Goal: Use online tool/utility: Utilize a website feature to perform a specific function

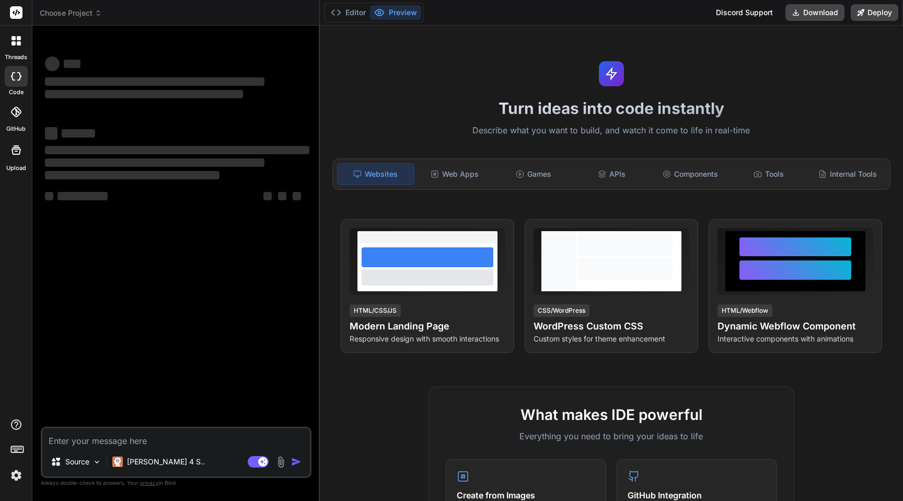
click at [184, 445] on textarea at bounding box center [176, 437] width 268 height 19
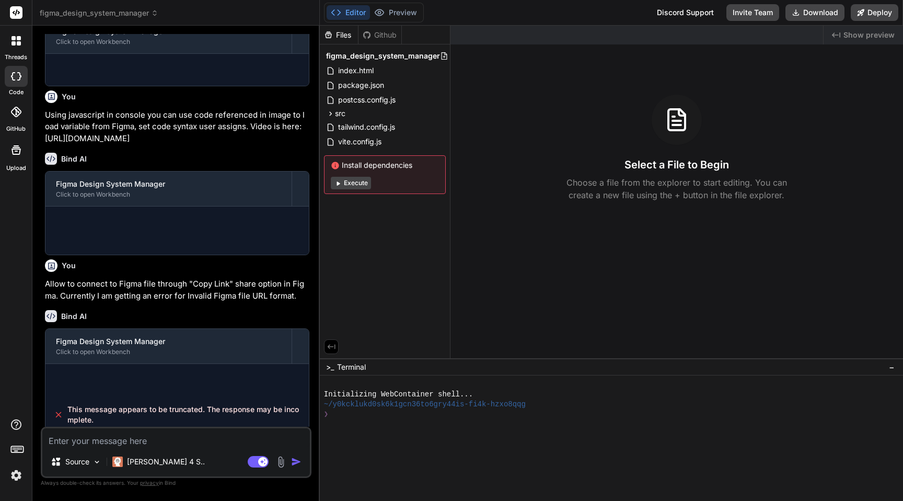
scroll to position [221, 0]
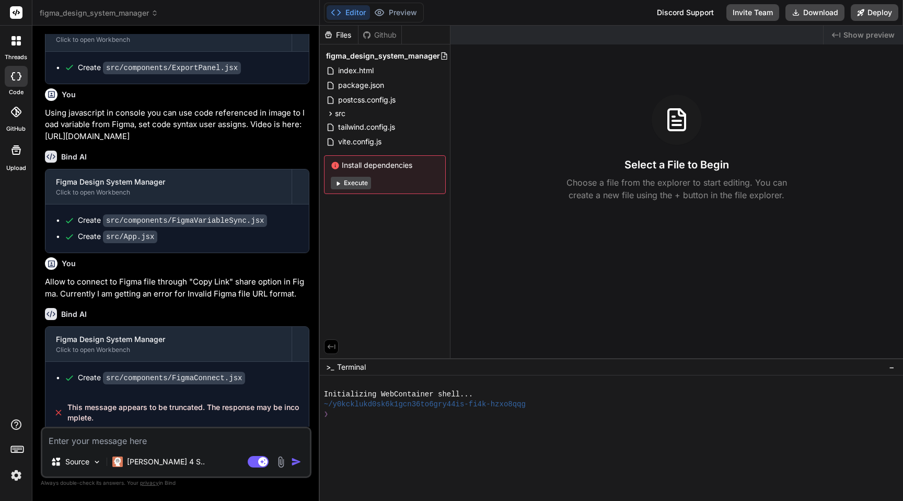
click at [361, 185] on button "Execute" at bounding box center [351, 183] width 40 height 13
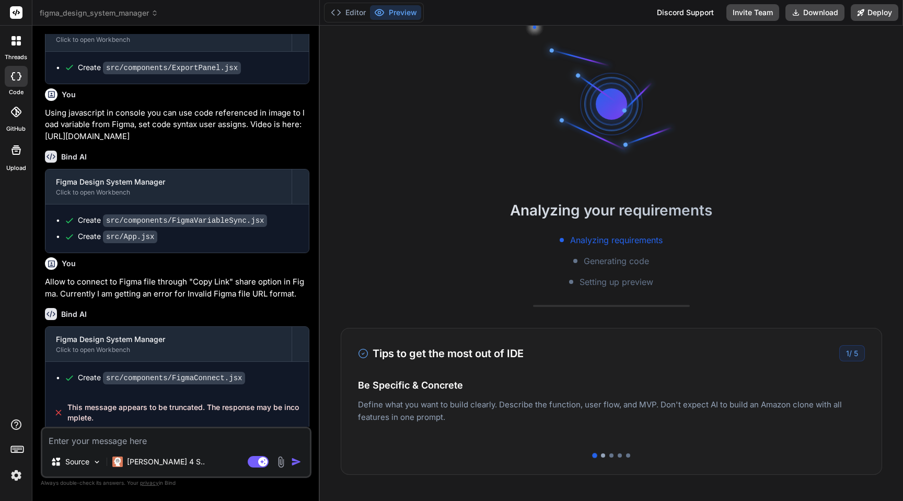
click at [603, 456] on div at bounding box center [603, 455] width 4 height 4
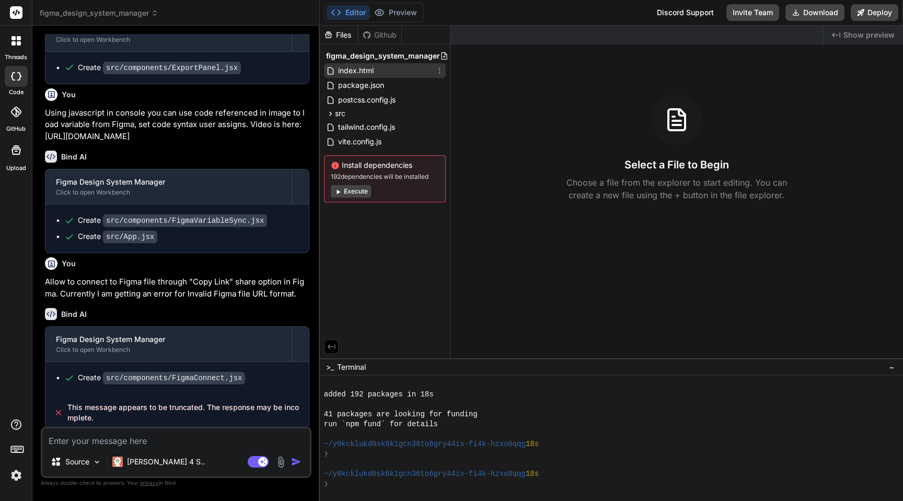
click at [365, 70] on span "index.html" at bounding box center [356, 70] width 38 height 13
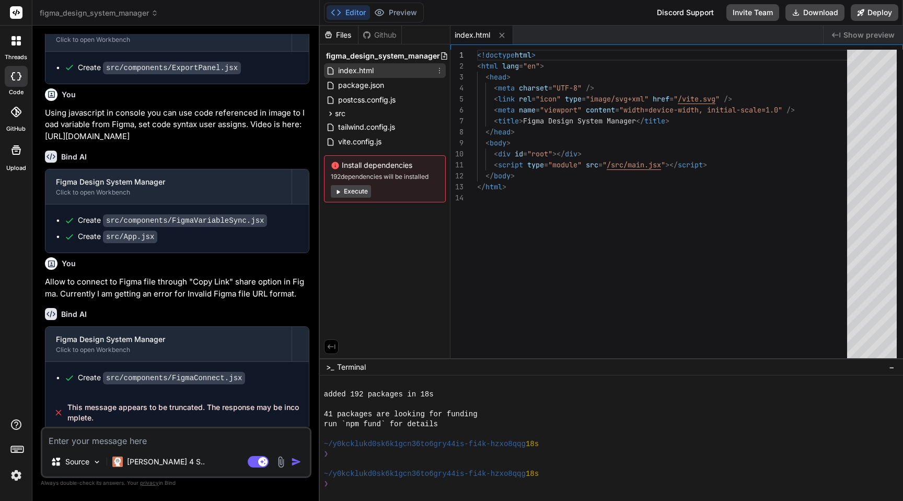
type textarea "x"
click at [400, 223] on div "Files Github figma_design_system_manager index.html package.json postcss.config…" at bounding box center [385, 192] width 131 height 332
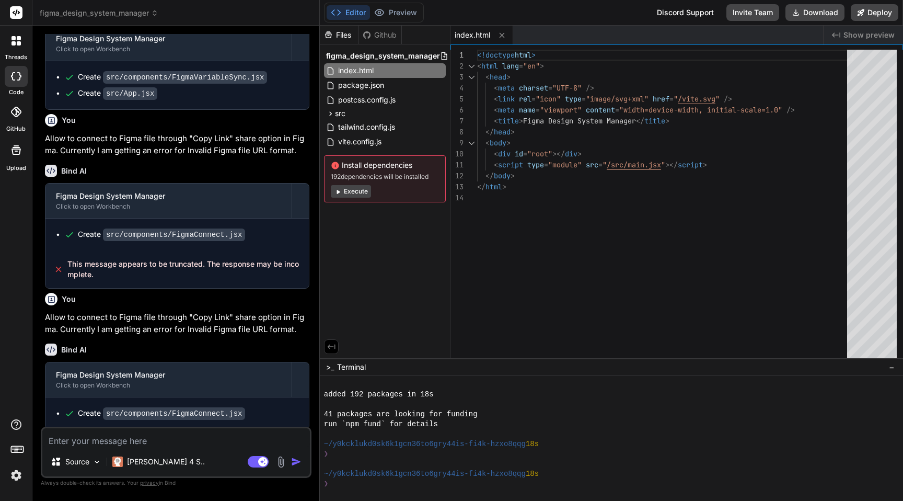
click at [167, 441] on textarea at bounding box center [176, 437] width 268 height 19
click at [164, 436] on textarea at bounding box center [176, 437] width 268 height 19
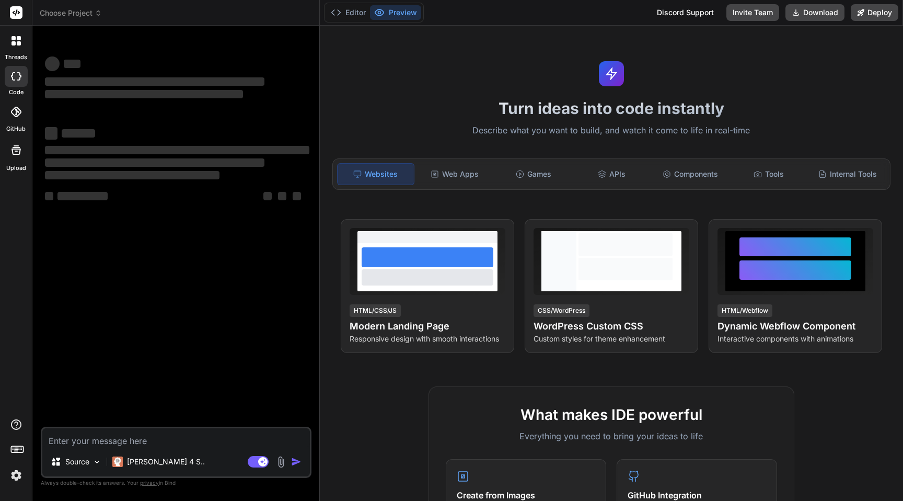
click at [164, 436] on textarea at bounding box center [176, 437] width 268 height 19
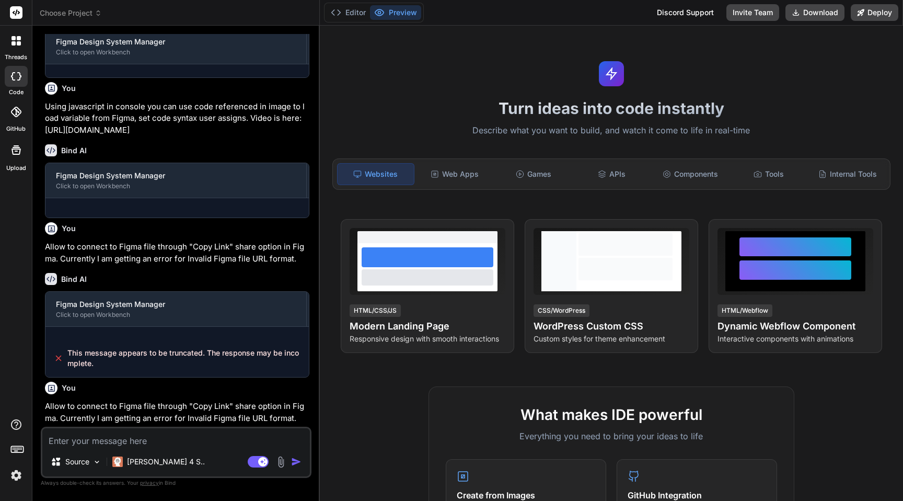
type textarea "x"
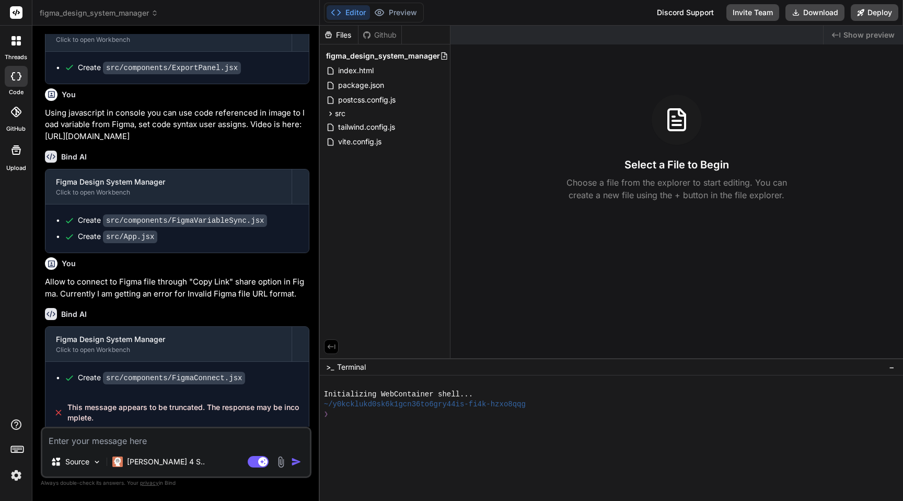
click at [82, 13] on span "figma_design_system_manager" at bounding box center [99, 13] width 119 height 10
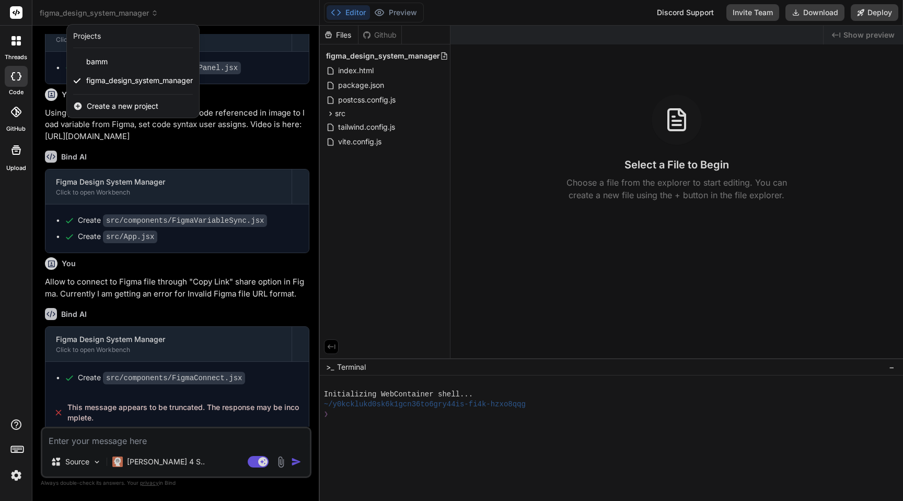
click at [216, 9] on div at bounding box center [451, 250] width 903 height 501
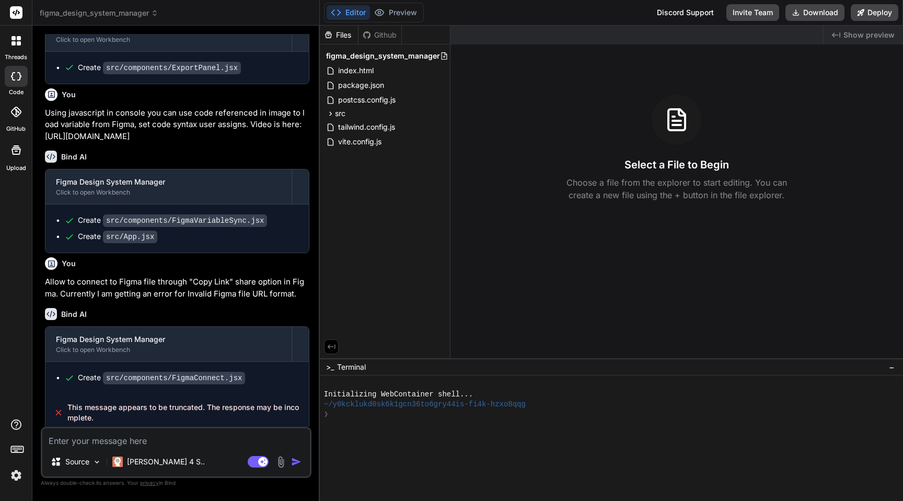
click at [153, 435] on textarea at bounding box center [176, 437] width 268 height 19
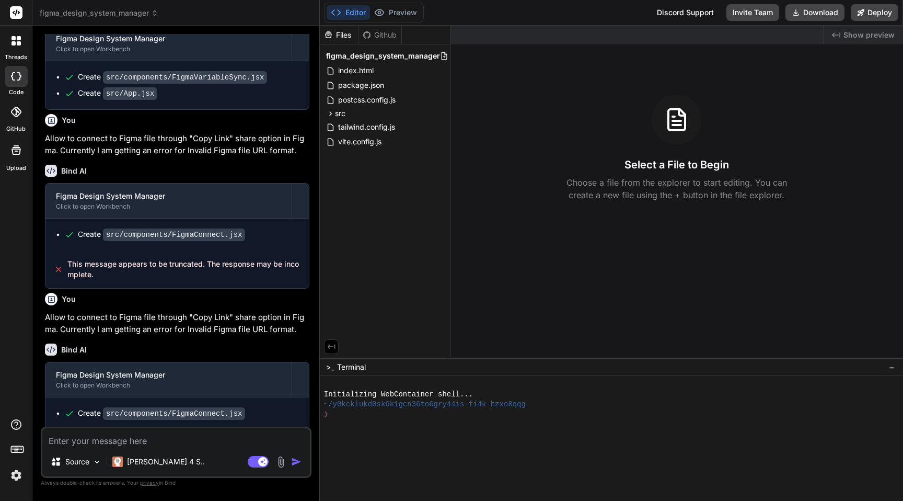
click at [117, 437] on textarea at bounding box center [176, 437] width 268 height 19
type textarea "C"
type textarea "x"
type textarea "Ch"
type textarea "x"
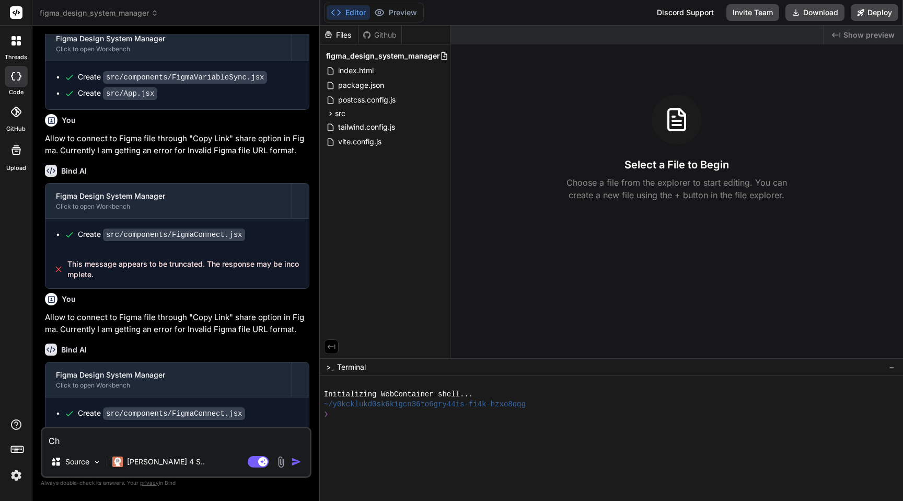
type textarea "Che"
type textarea "x"
type textarea "Chec"
type textarea "x"
type textarea "Check"
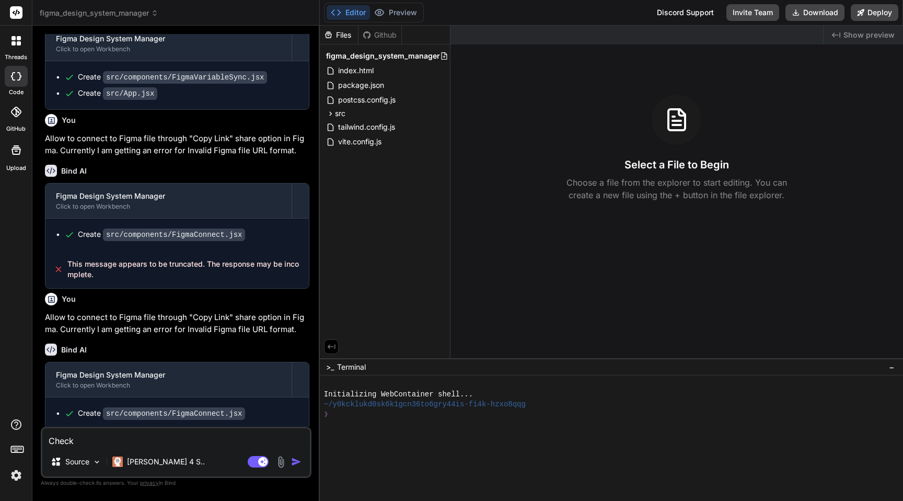
type textarea "x"
type textarea "Check"
type textarea "x"
type textarea "Check a"
type textarea "x"
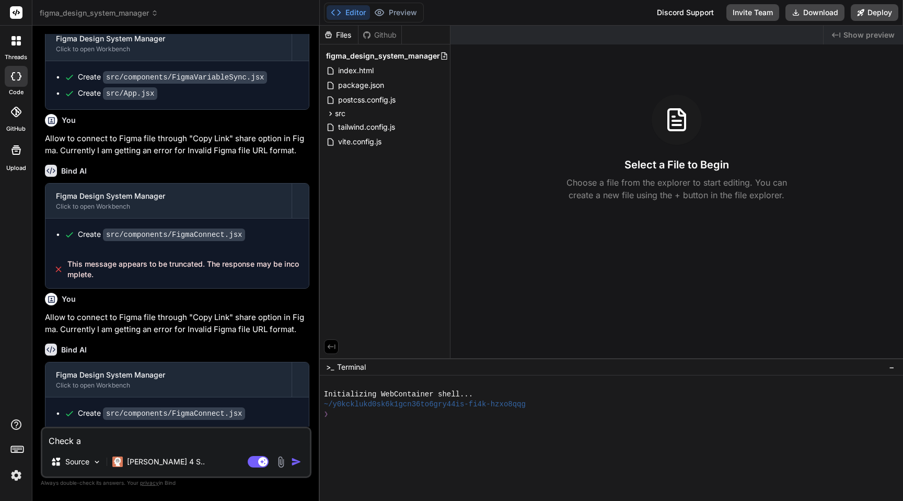
type textarea "Check al"
type textarea "x"
type textarea "Check all"
type textarea "x"
type textarea "Check all"
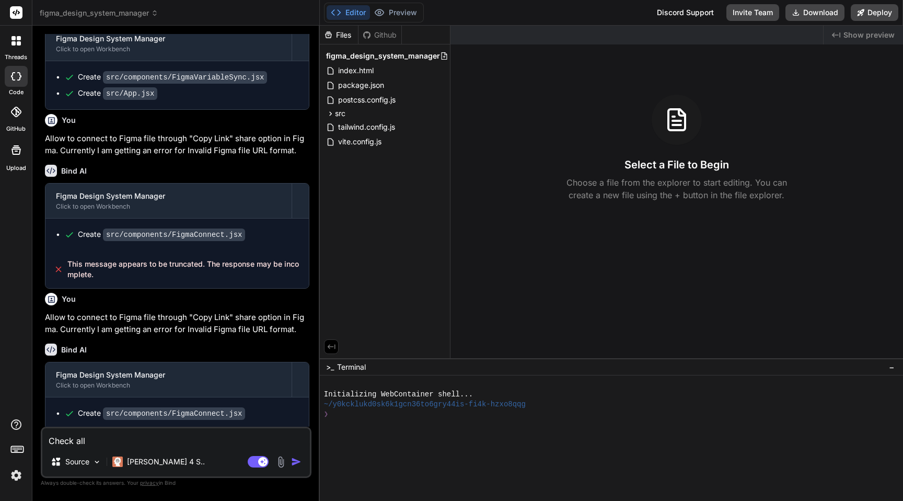
type textarea "x"
type textarea "Check all d"
type textarea "x"
type textarea "Check all de"
type textarea "x"
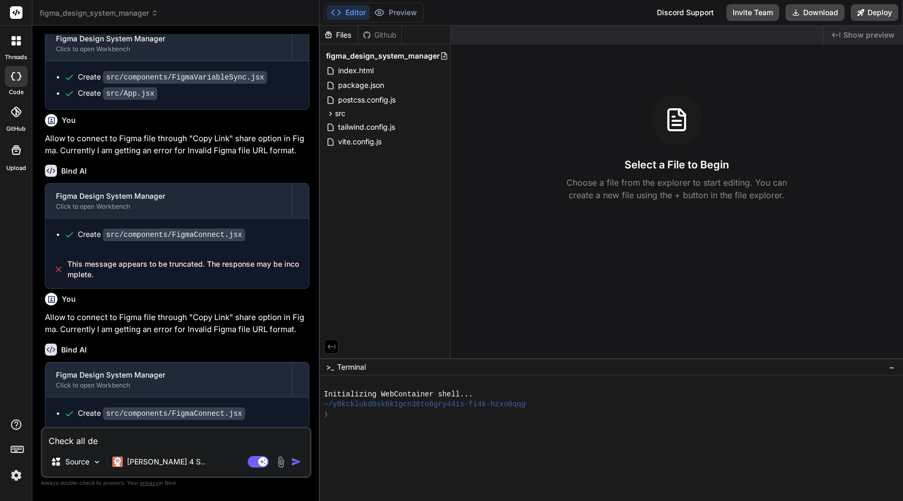
type textarea "Check all dep"
type textarea "x"
type textarea "Check all depe"
type textarea "x"
type textarea "Check all [MEDICAL_DATA]"
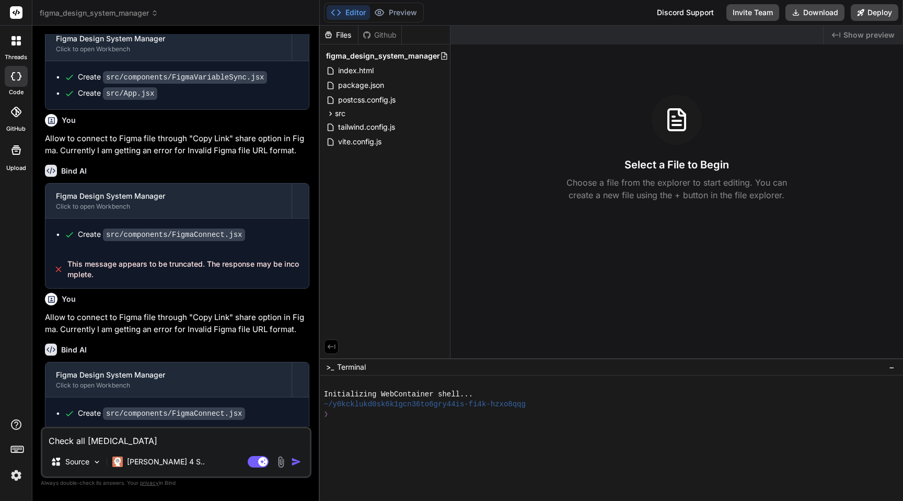
type textarea "x"
type textarea "Check all depend"
type textarea "x"
type textarea "Check all depende"
type textarea "x"
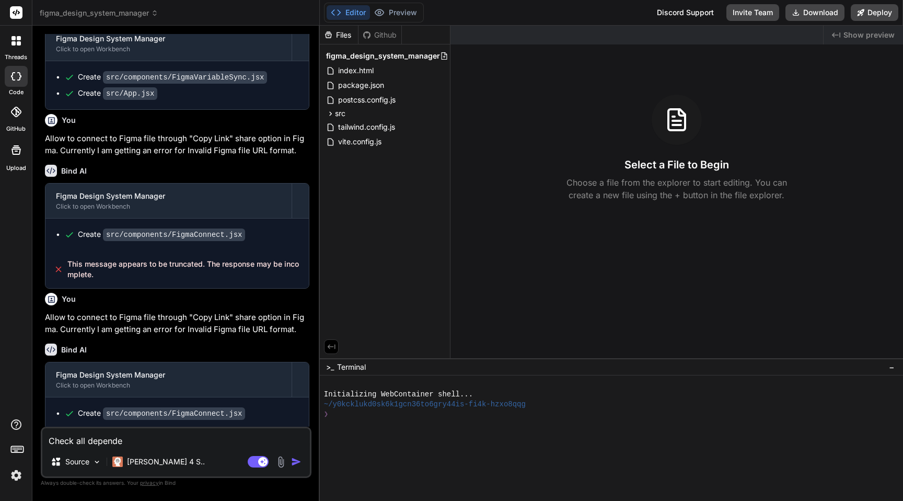
type textarea "Check all dependen"
type textarea "x"
type textarea "Check all dependenc"
type textarea "x"
type textarea "Check all dependenci"
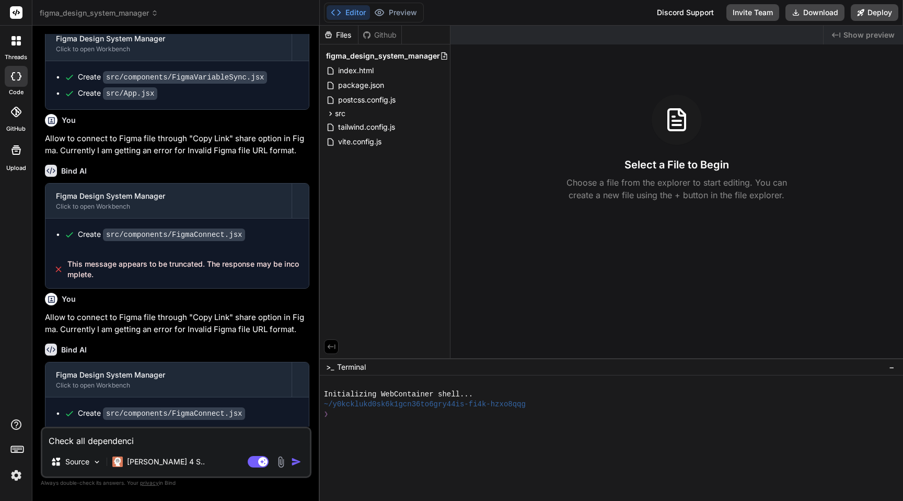
type textarea "x"
type textarea "Check all dependencie"
type textarea "x"
type textarea "Check all dependencies"
type textarea "x"
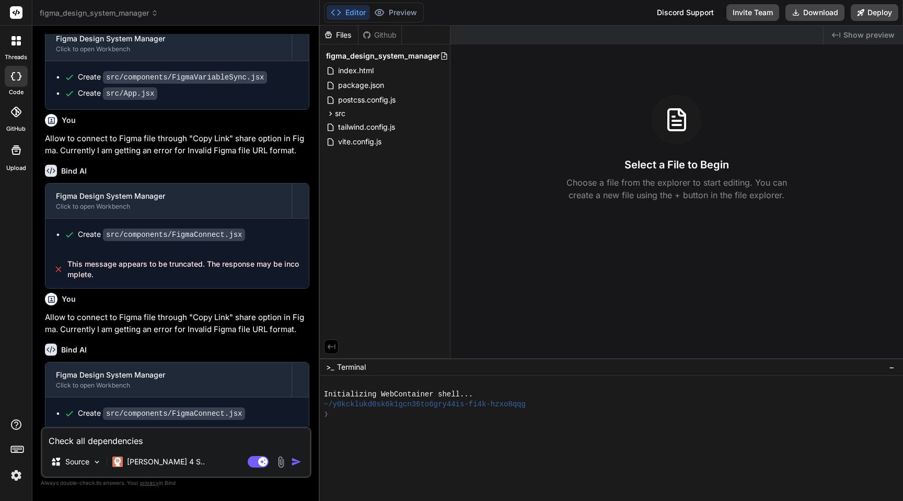
type textarea "Check all dependencies a"
type textarea "x"
type textarea "Check all dependencies an"
type textarea "x"
type textarea "Check all dependencies and"
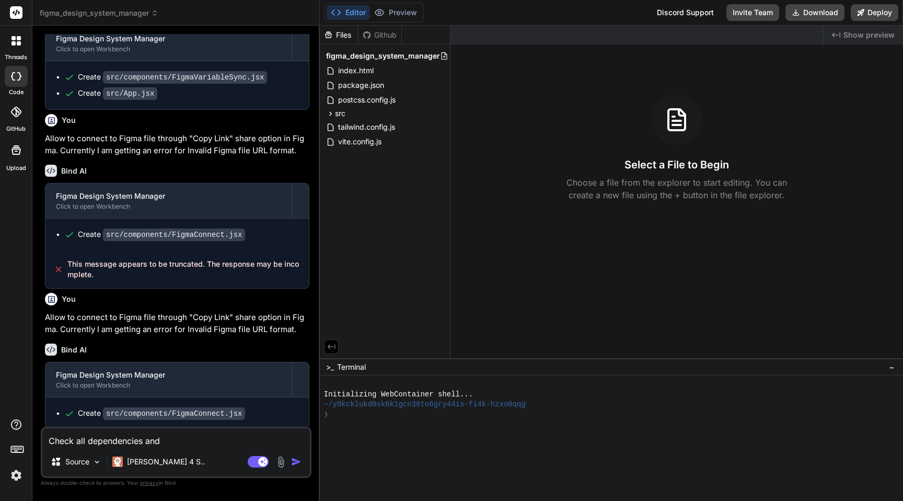
type textarea "x"
type textarea "Check all dependencies and"
type textarea "x"
type textarea "Check all dependencies and c"
type textarea "x"
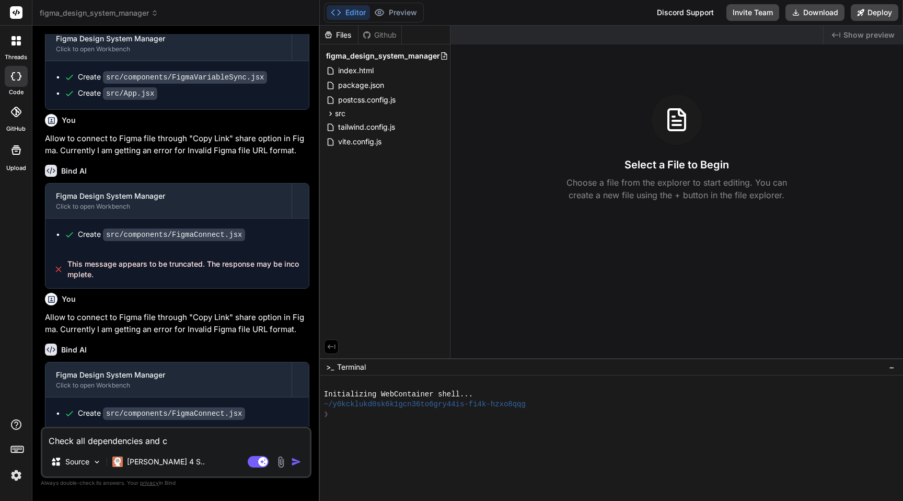
type textarea "Check all dependencies and co"
type textarea "x"
type textarea "Check all dependencies and cod"
type textarea "x"
type textarea "Check all dependencies and code"
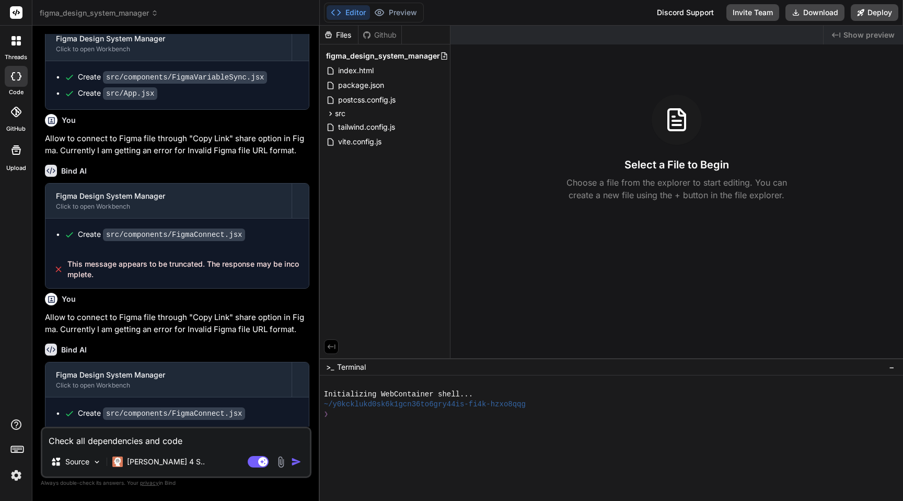
type textarea "x"
type textarea "Check all dependencies and code"
type textarea "x"
type textarea "Check all dependencies and code f"
type textarea "x"
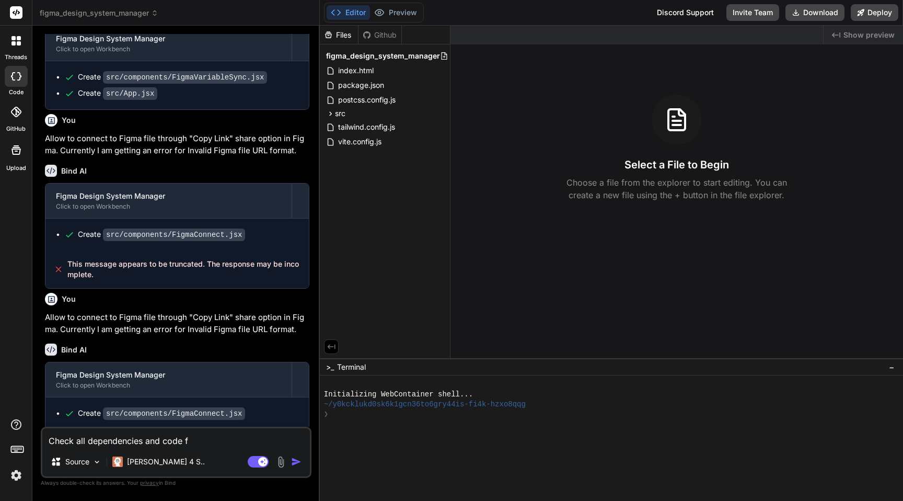
type textarea "Check all dependencies and code fo"
type textarea "x"
type textarea "Check all dependencies and code for"
type textarea "x"
type textarea "Check all dependencies and code for"
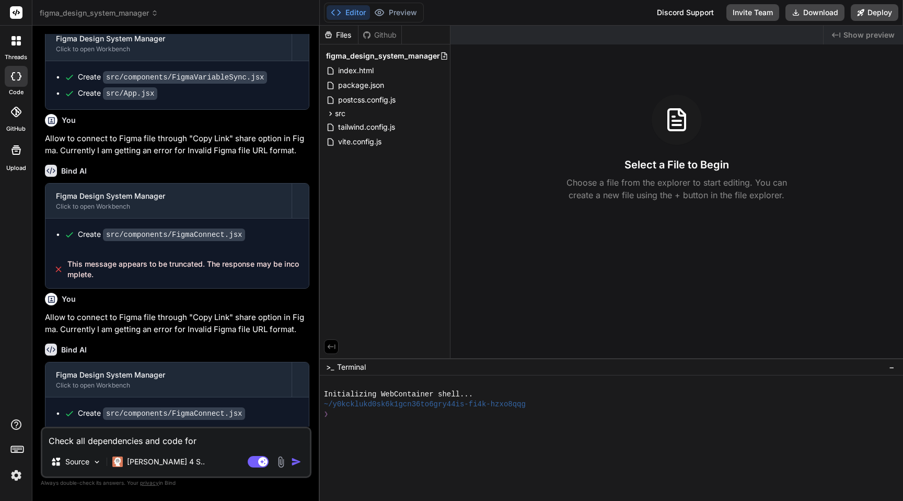
type textarea "x"
type textarea "Check all dependencies and code for e"
type textarea "x"
type textarea "Check all dependencies and code for er"
type textarea "x"
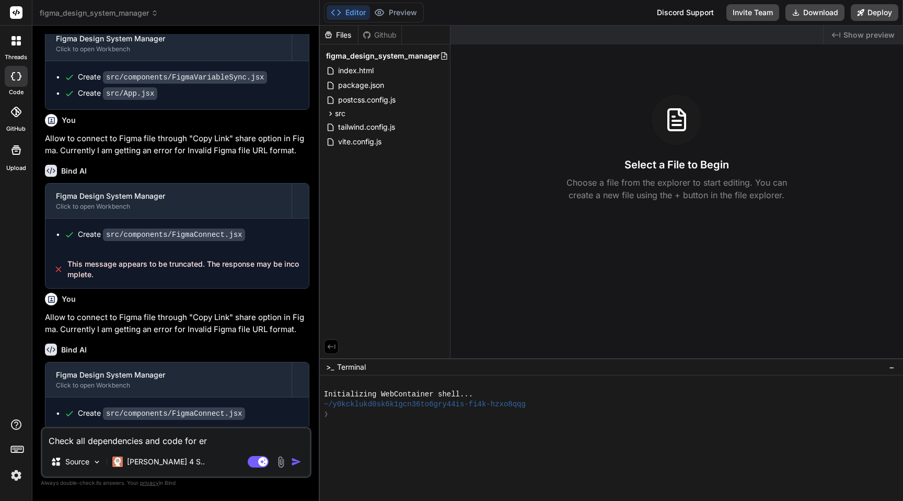
type textarea "Check all dependencies and code for err"
type textarea "x"
type textarea "Check all dependencies and code for erro"
type textarea "x"
type textarea "Check all dependencies and code for error"
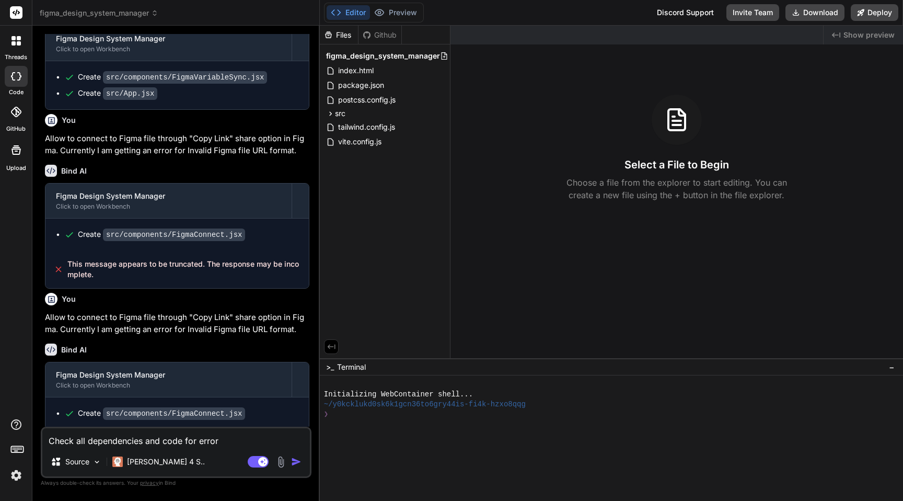
type textarea "x"
type textarea "Check all dependencies and code for errors"
type textarea "x"
type textarea "Check all dependencies and code for errors"
type textarea "x"
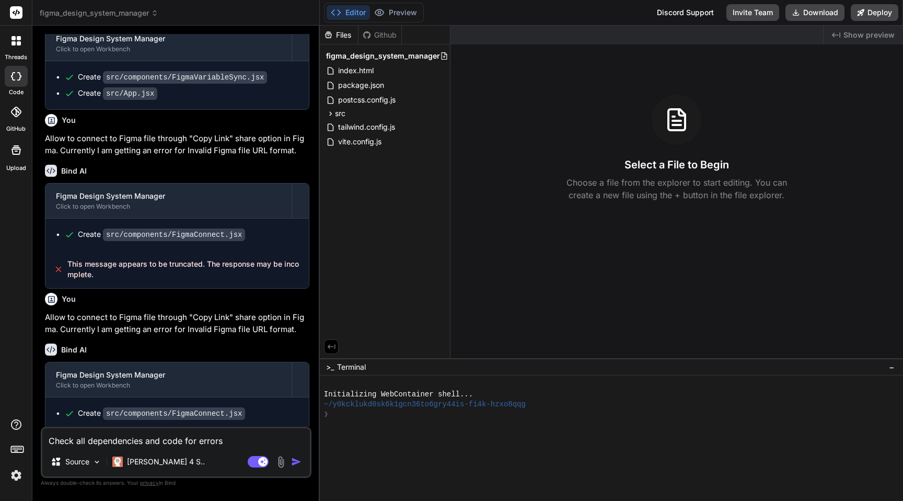
type textarea "Check all dependencies and code for errors o"
type textarea "x"
type textarea "Check all dependencies and code for errors or"
type textarea "x"
type textarea "Check all dependencies and code for errors or"
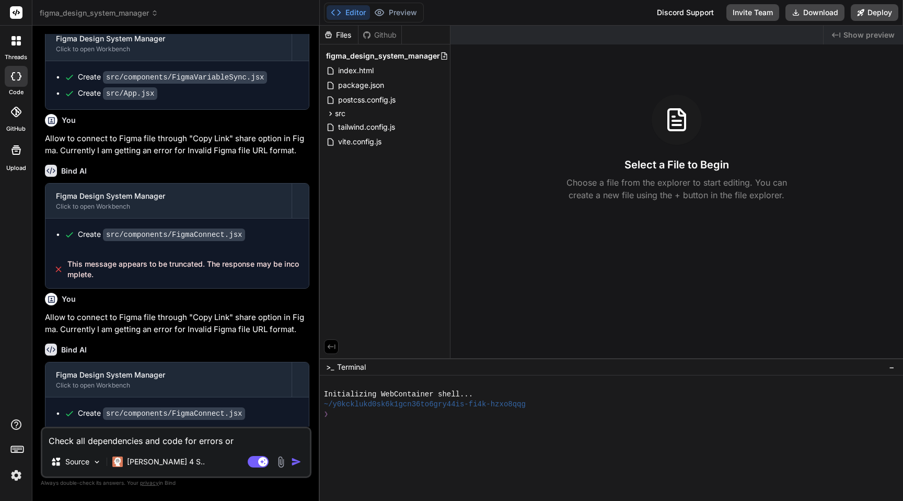
type textarea "x"
type textarea "Check all dependencies and code for errors or i"
type textarea "x"
type textarea "Check all dependencies and code for errors or in"
type textarea "x"
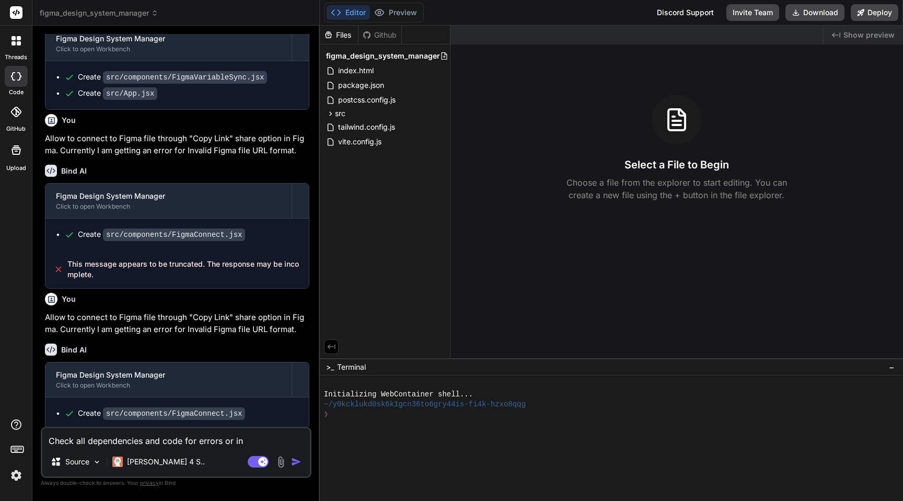
type textarea "Check all dependencies and code for errors or inc"
type textarea "x"
type textarea "Check all dependencies and code for errors or inco"
type textarea "x"
type textarea "Check all dependencies and code for errors or incom"
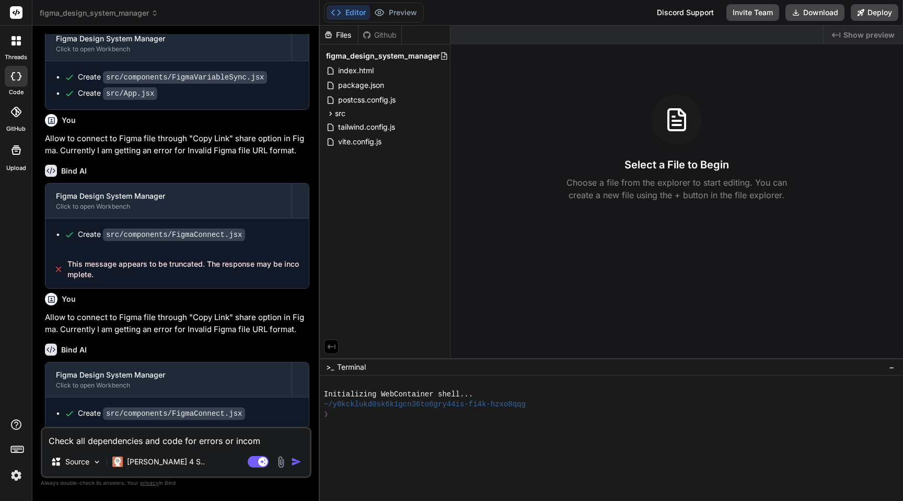
type textarea "x"
type textarea "Check all dependencies and code for errors or incomp"
type textarea "x"
type textarea "Check all dependencies and code for errors or incompl"
type textarea "x"
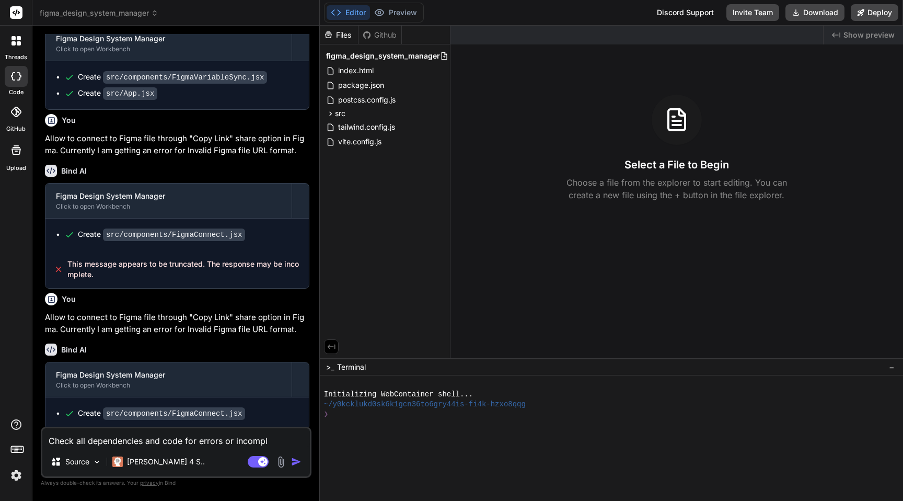
type textarea "Check all dependencies and code for errors or incomple"
type textarea "x"
type textarea "Check all dependencies and code for errors or incomplet"
type textarea "x"
type textarea "Check all dependencies and code for errors or incomplete"
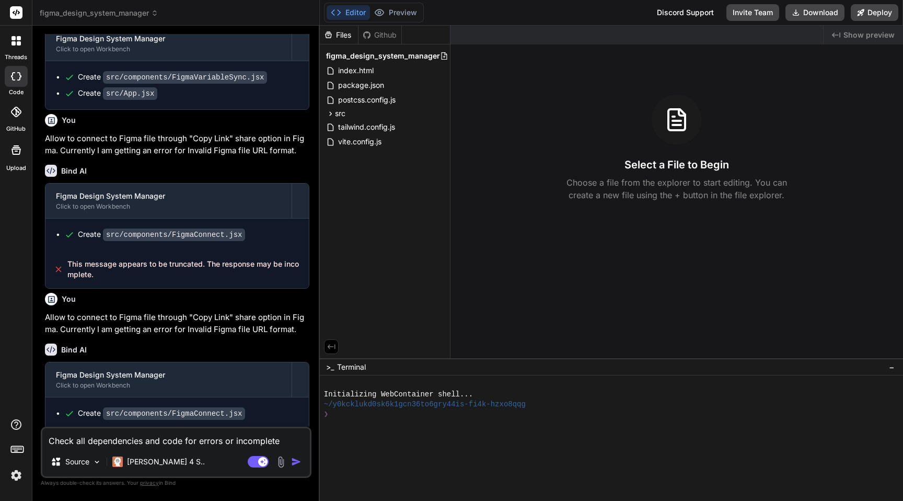
type textarea "x"
type textarea "Check all dependencies and code for errors or incomplete"
type textarea "x"
type textarea "Check all dependencies and code for errors or incomplete c"
type textarea "x"
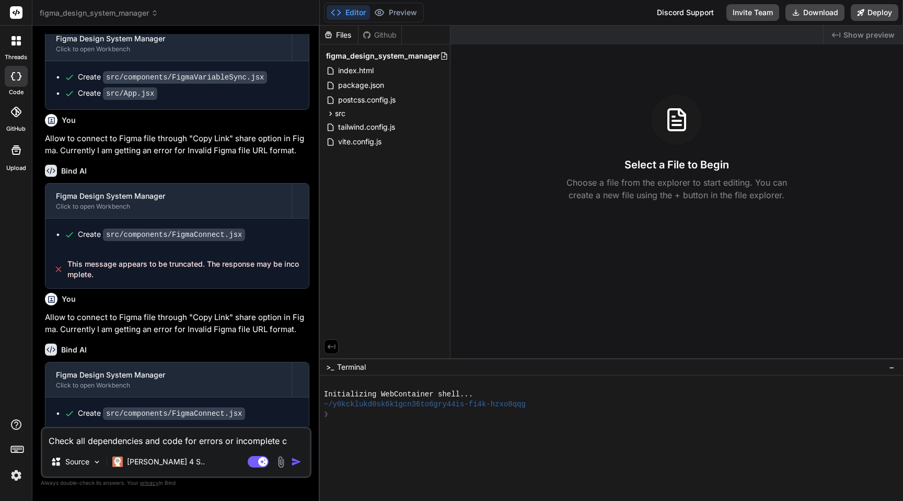
type textarea "Check all dependencies and code for errors or incomplete co"
type textarea "x"
type textarea "Check all dependencies and code for errors or incomplete con"
type textarea "x"
type textarea "Check all dependencies and code for errors or incomplete conn"
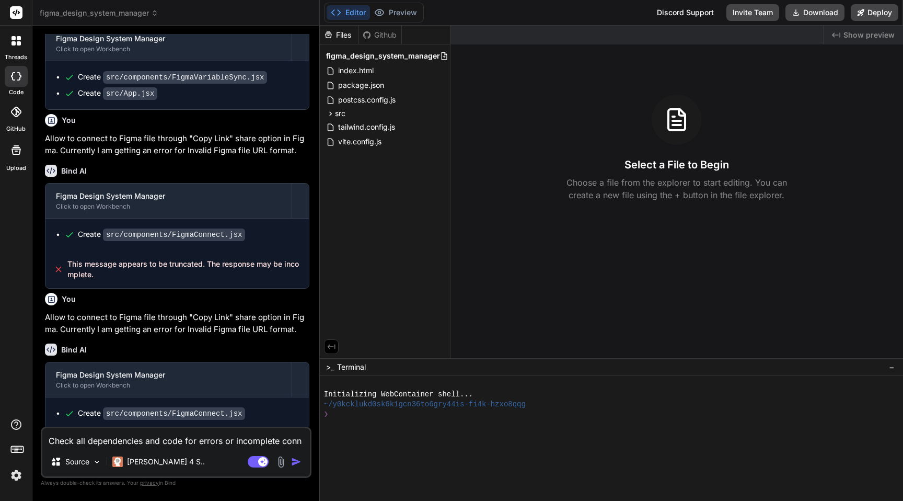
type textarea "x"
type textarea "Check all dependencies and code for errors or incomplete conne"
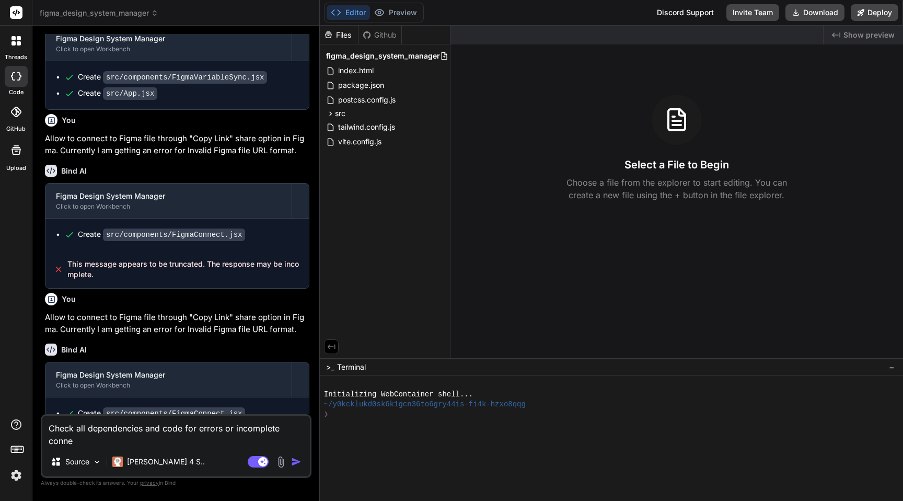
type textarea "x"
type textarea "Check all dependencies and code for errors or incomplete connec"
type textarea "x"
type textarea "Check all dependencies and code for errors or incomplete connecti"
type textarea "x"
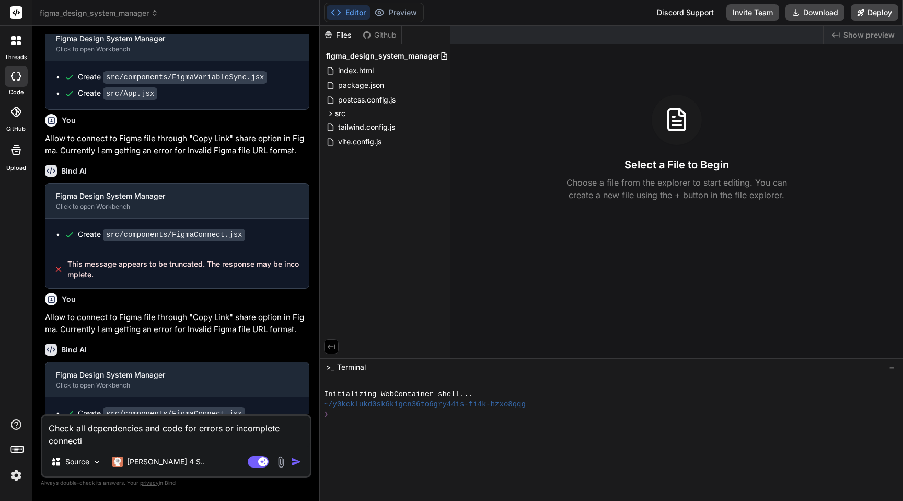
type textarea "Check all dependencies and code for errors or incomplete connectio"
type textarea "x"
type textarea "Check all dependencies and code for errors or incomplete connection"
type textarea "x"
type textarea "Check all dependencies and code for errors or incomplete connections"
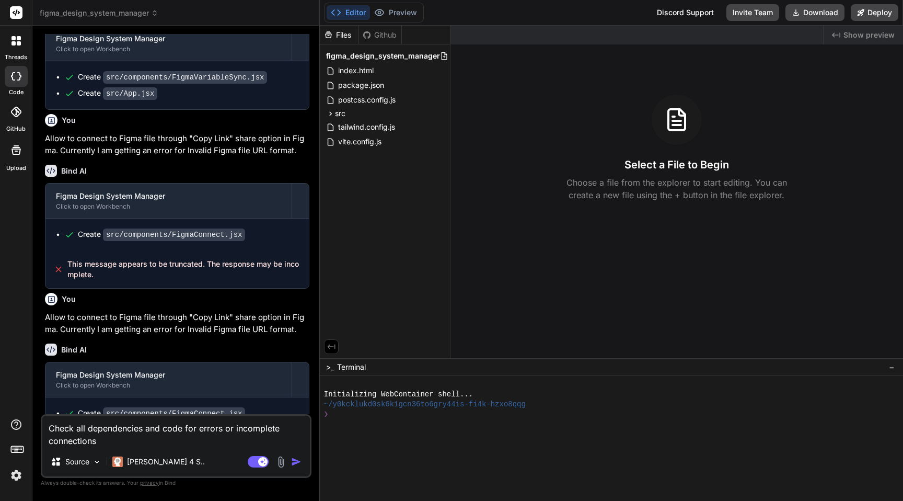
type textarea "x"
type textarea "Check all dependencies and code for errors or incomplete connections."
type textarea "x"
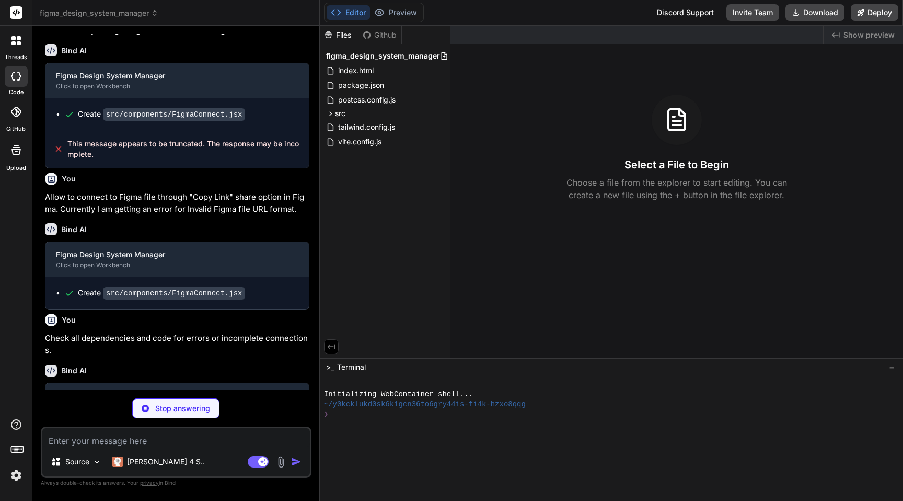
scroll to position [541, 0]
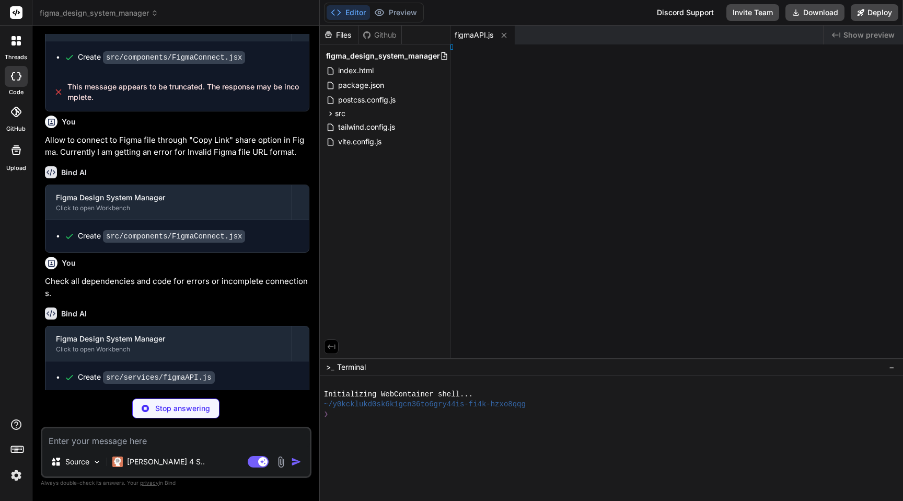
type textarea "x"
type textarea "}; };"
type textarea "x"
type textarea "ode>, )"
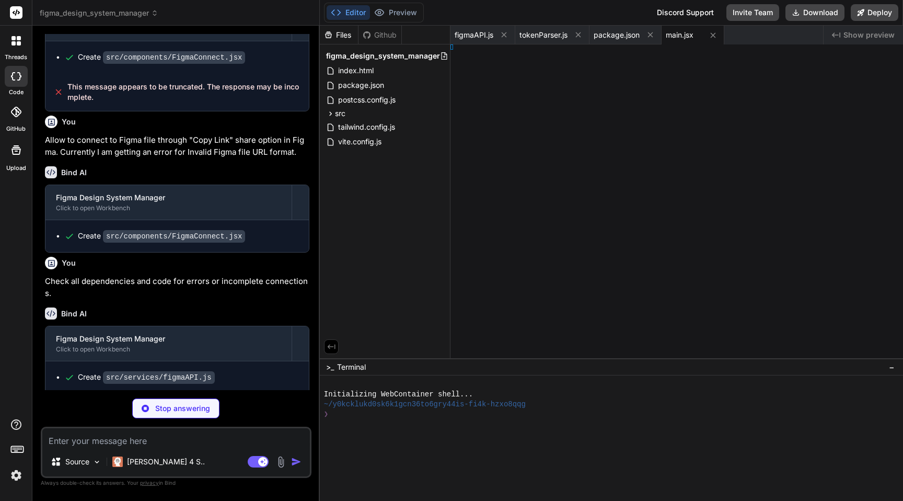
type textarea "x"
type textarea "}"
type textarea "x"
type textarea "ml>"
type textarea "x"
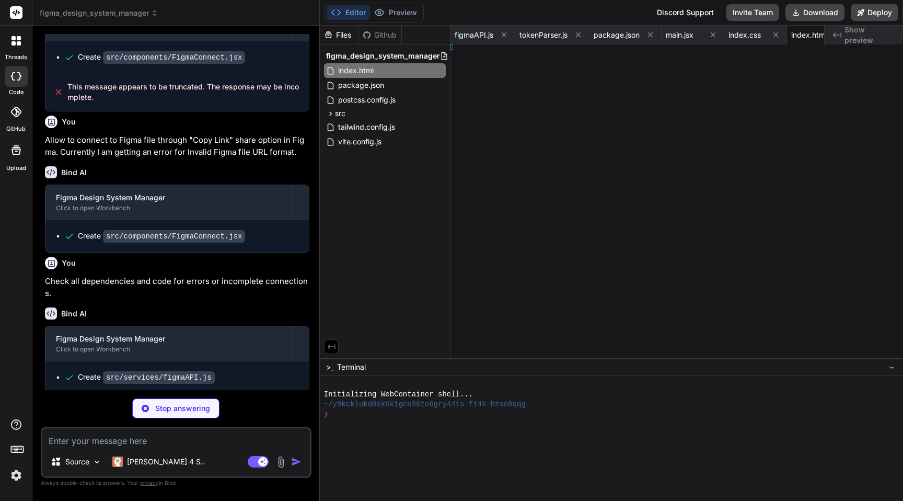
type textarea "})"
type textarea "x"
type textarea "}"
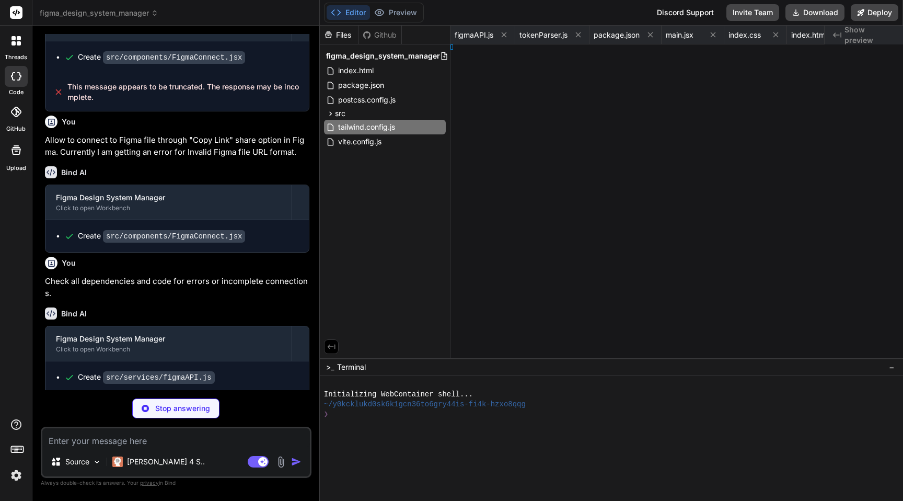
type textarea "x"
type textarea "}, }"
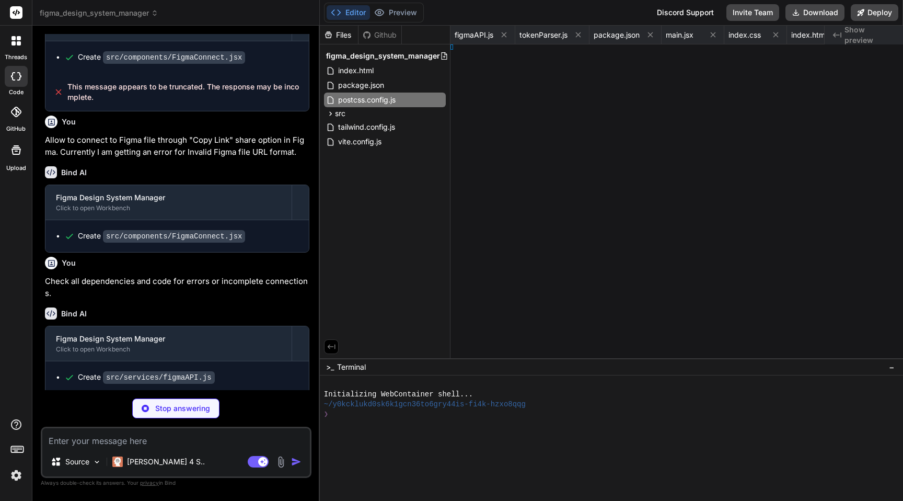
type textarea "x"
type textarea "tractor;"
type textarea "x"
type textarea "er;"
type textarea "x"
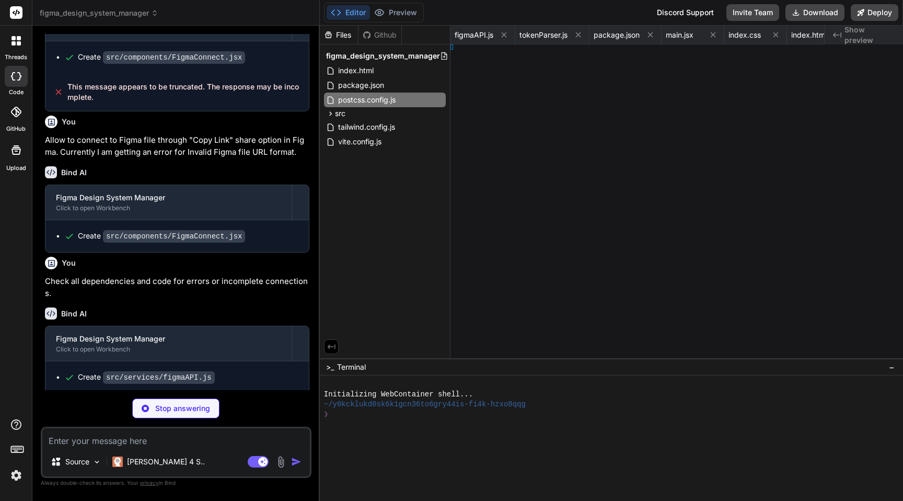
type textarea "tLibrary;"
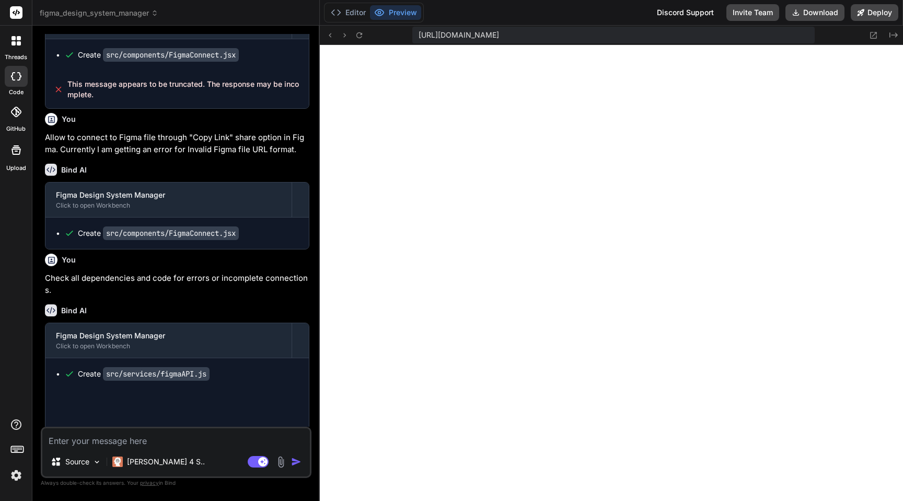
type textarea "x"
